Goal: Task Accomplishment & Management: Manage account settings

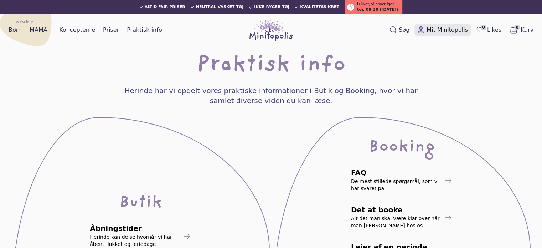
click at [438, 27] on span "Mit Minitopolis" at bounding box center [447, 30] width 41 height 9
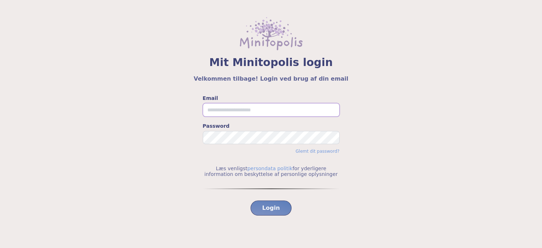
click at [238, 107] on input "Email" at bounding box center [271, 110] width 137 height 14
type input "**********"
click at [251, 200] on button "Login" at bounding box center [271, 207] width 41 height 15
